Goal: Find specific page/section: Find specific page/section

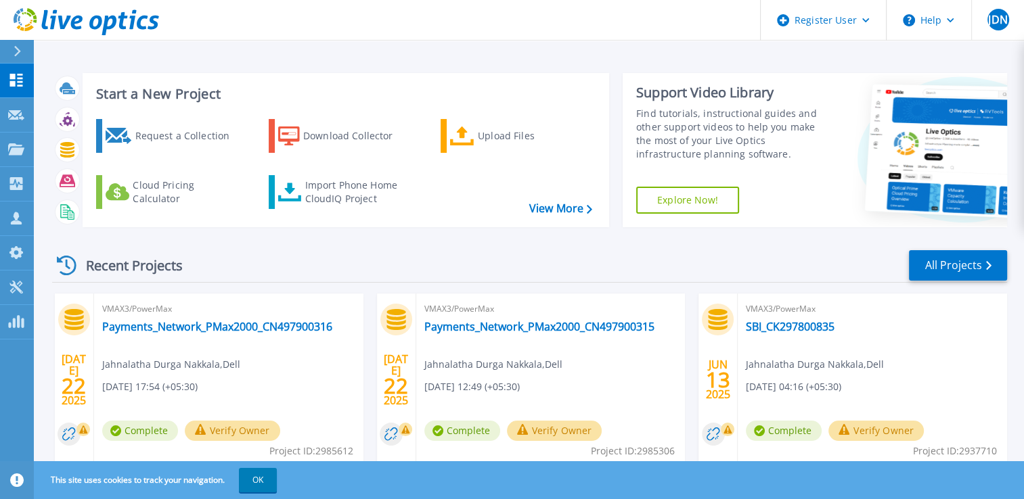
click at [15, 50] on icon at bounding box center [17, 51] width 7 height 11
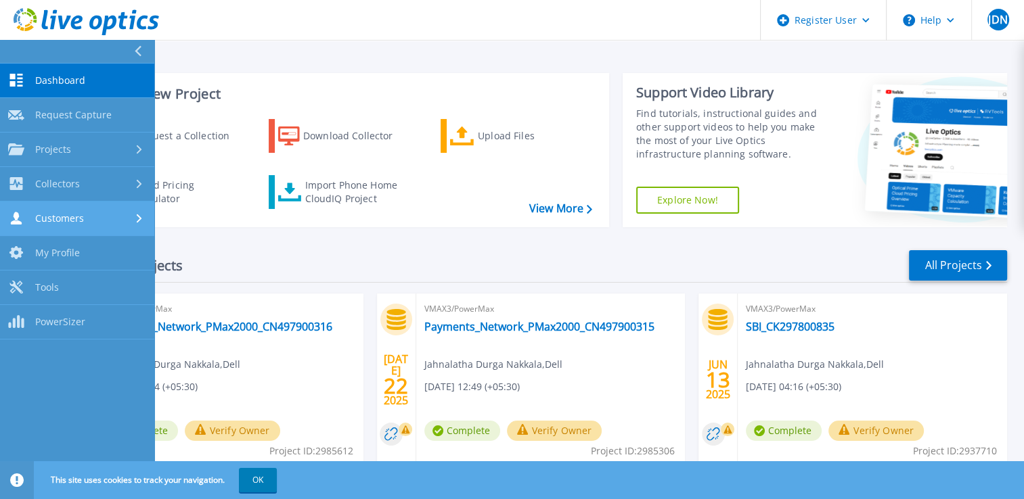
click at [70, 217] on span "Customers" at bounding box center [59, 218] width 49 height 12
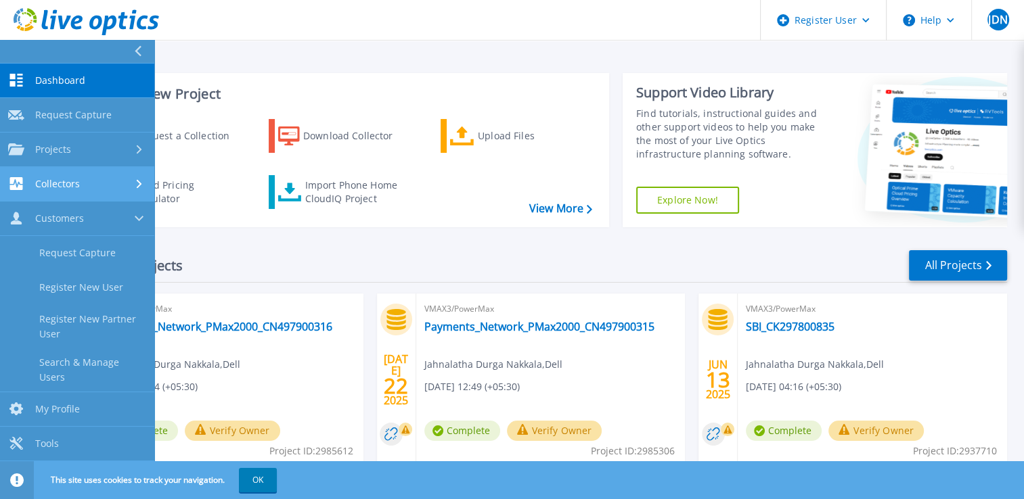
click at [72, 196] on link "Collectors Collectors" at bounding box center [77, 184] width 154 height 35
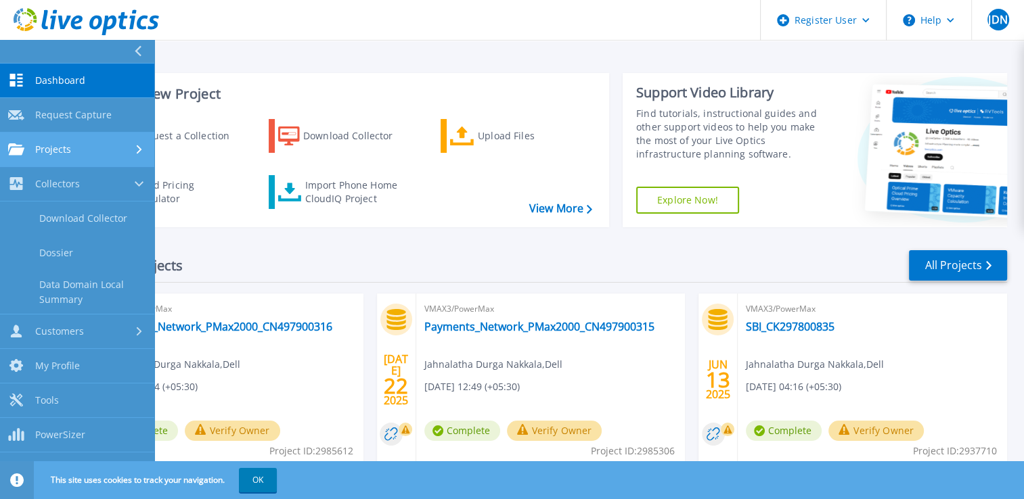
click at [65, 154] on span "Projects" at bounding box center [53, 149] width 36 height 12
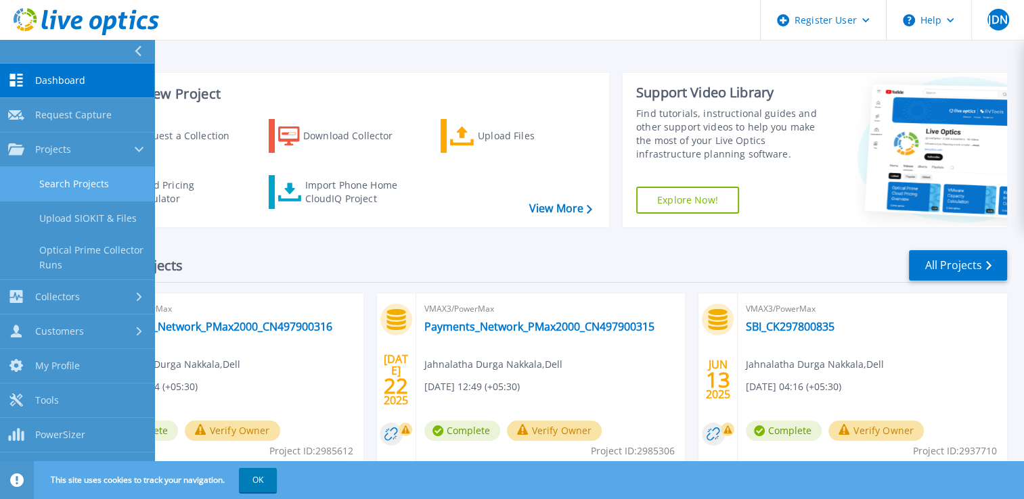
click at [53, 191] on link "Search Projects" at bounding box center [77, 184] width 154 height 35
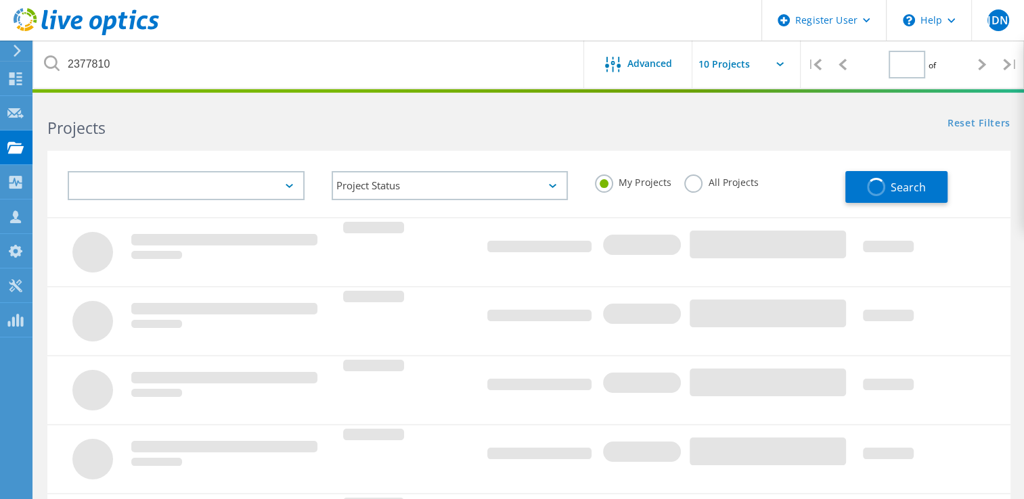
type input "1"
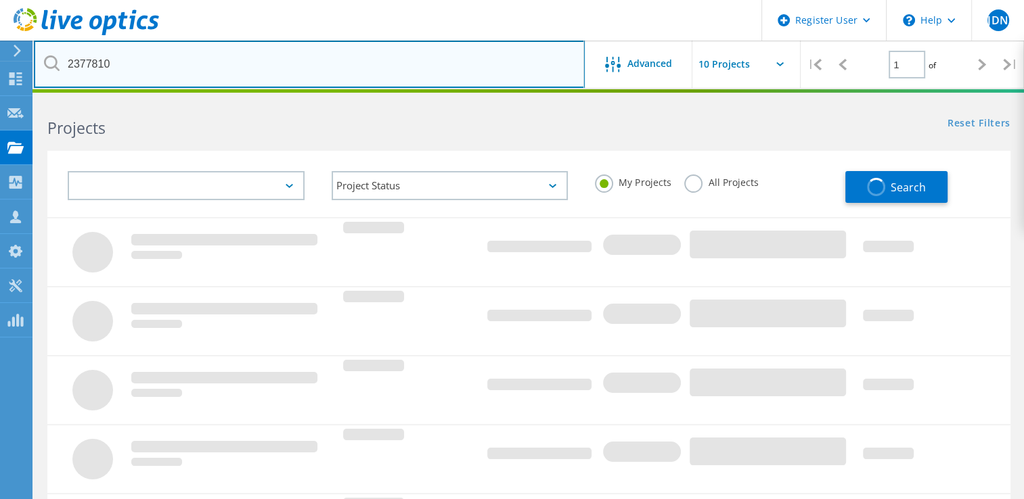
click at [100, 59] on input "2377810" at bounding box center [309, 64] width 551 height 47
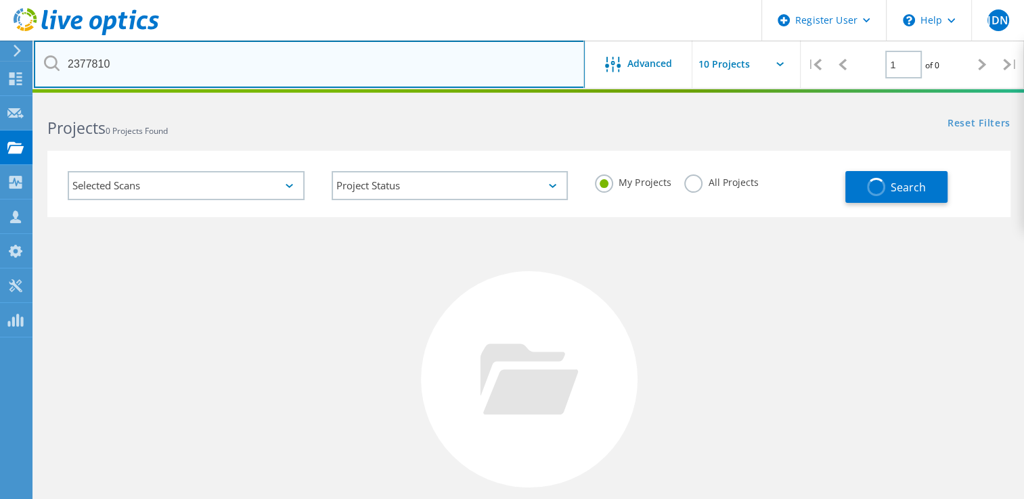
click at [100, 59] on input "2377810" at bounding box center [309, 64] width 551 height 47
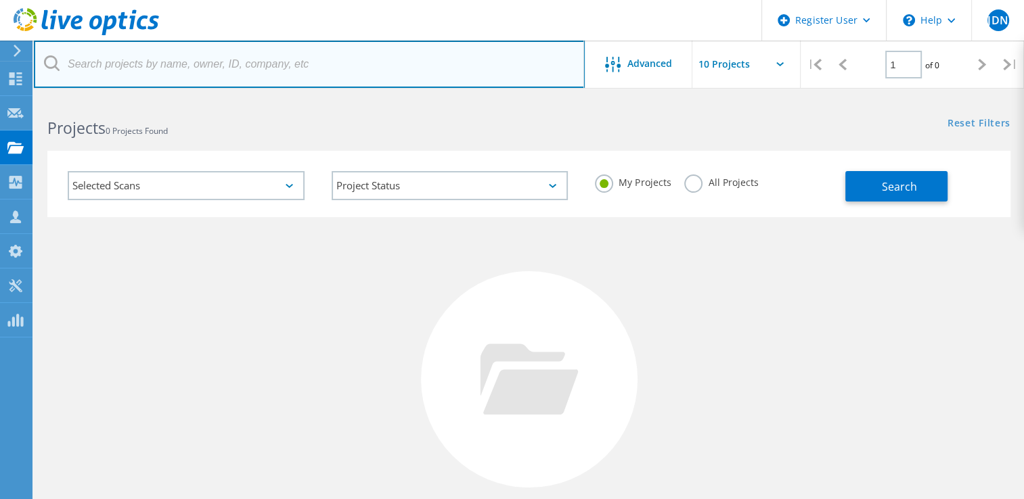
paste input "2877144"
type input "2877144"
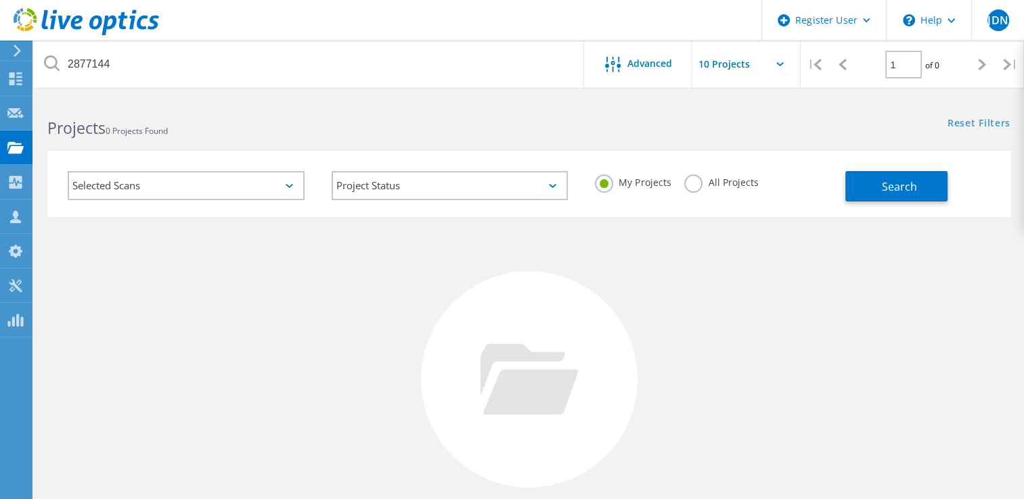
click at [694, 186] on label "All Projects" at bounding box center [721, 181] width 74 height 13
click at [0, 0] on input "All Projects" at bounding box center [0, 0] width 0 height 0
click at [882, 188] on span "Search" at bounding box center [899, 186] width 35 height 15
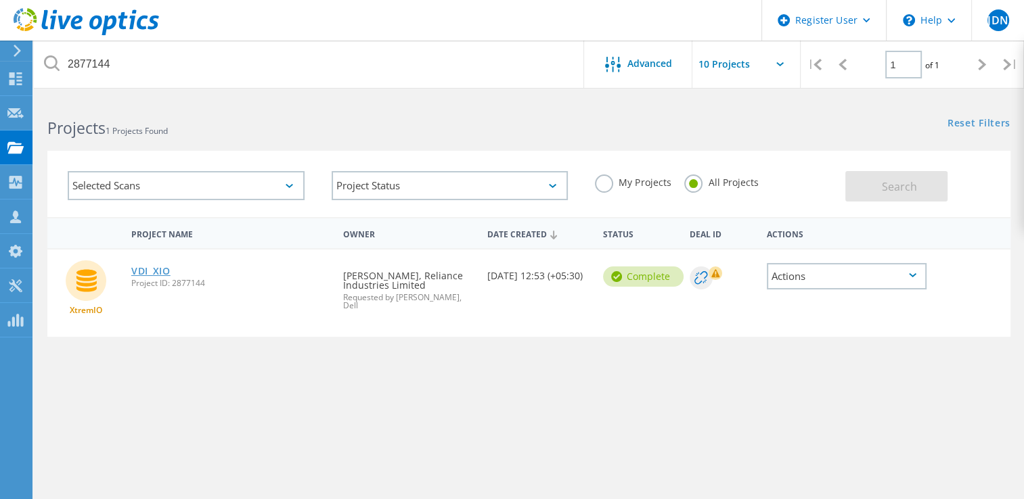
click at [141, 273] on link "VDI_XIO" at bounding box center [150, 271] width 39 height 9
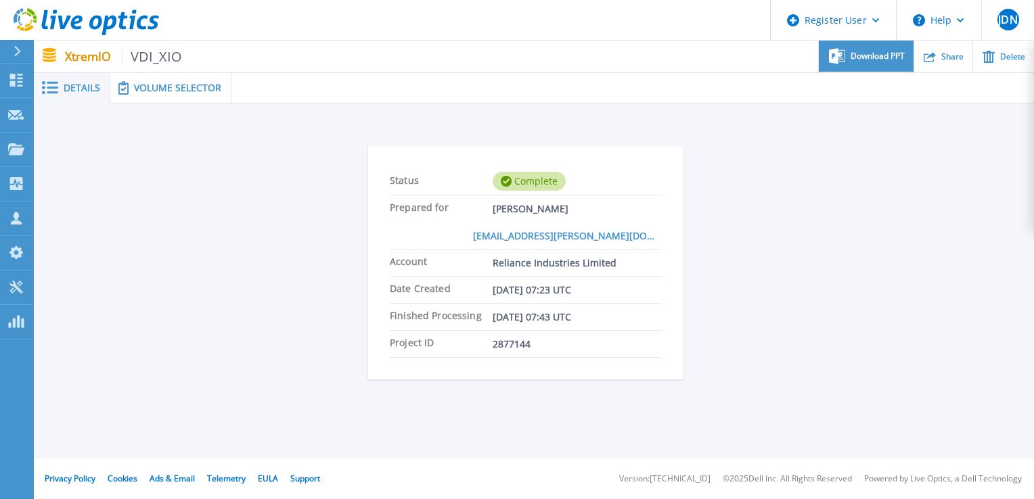
click at [875, 60] on span "Download PPT" at bounding box center [878, 56] width 54 height 8
